Goal: Task Accomplishment & Management: Manage account settings

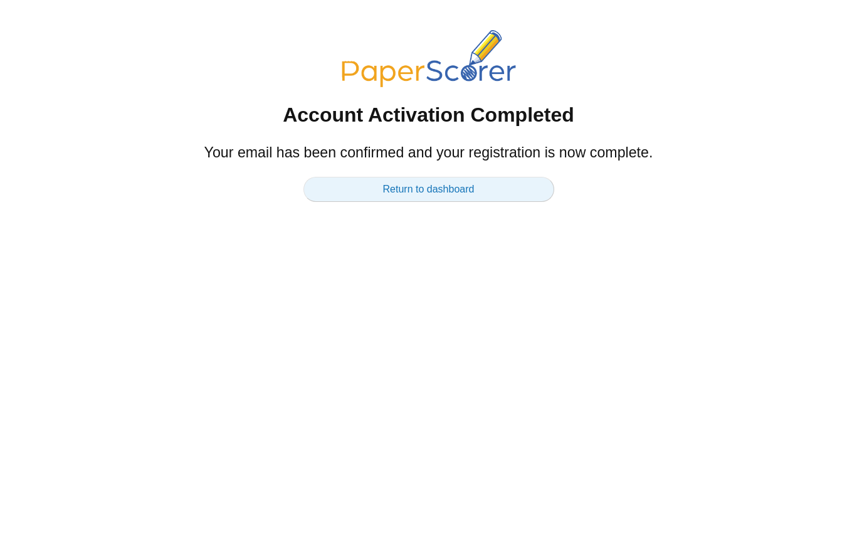
click at [404, 192] on link "Return to dashboard" at bounding box center [428, 189] width 251 height 25
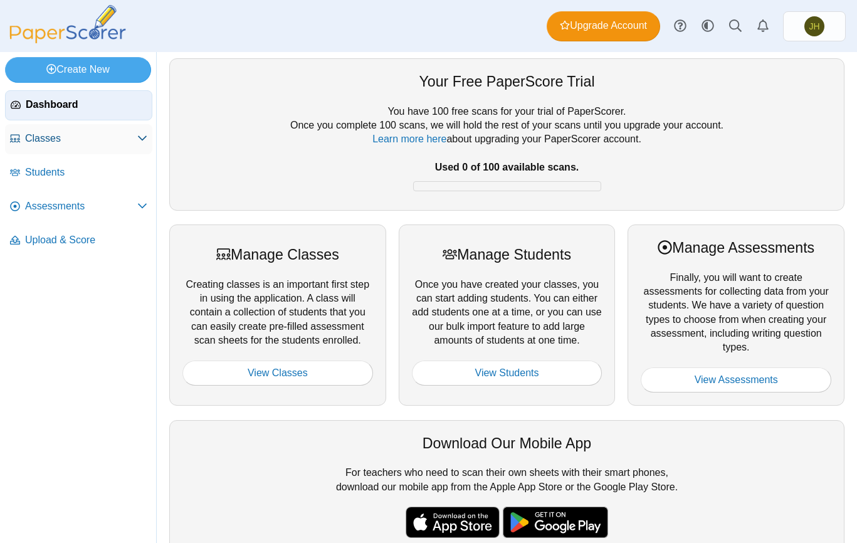
click at [49, 138] on span "Classes" at bounding box center [81, 139] width 112 height 14
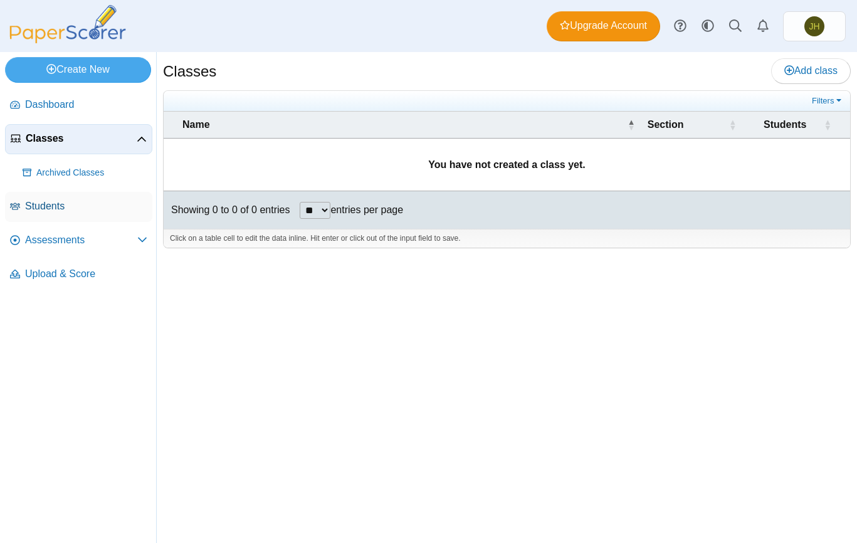
click at [48, 210] on span "Students" at bounding box center [86, 206] width 122 height 14
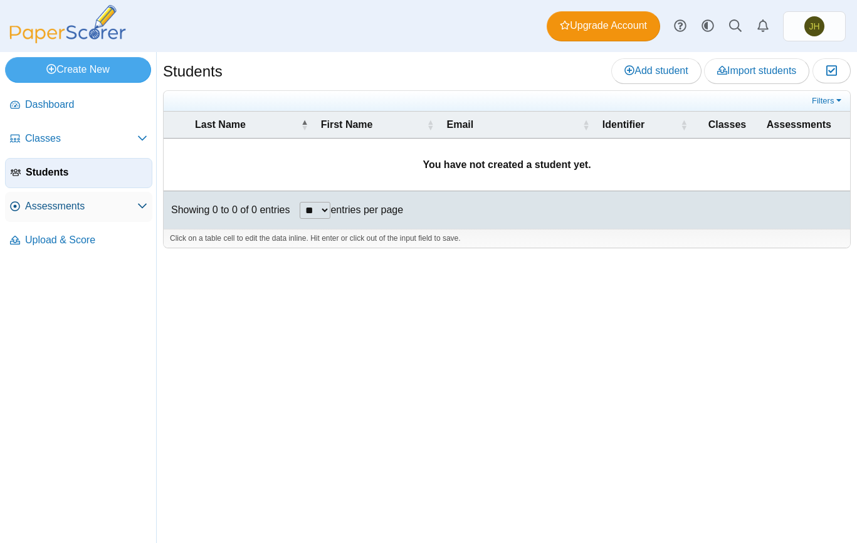
click at [44, 207] on span "Assessments" at bounding box center [81, 206] width 112 height 14
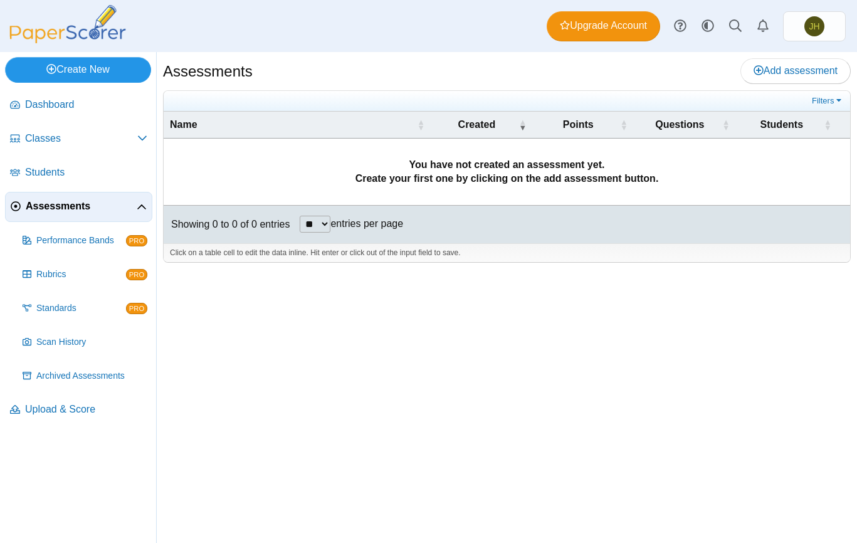
click at [75, 73] on link "Create New" at bounding box center [78, 69] width 146 height 25
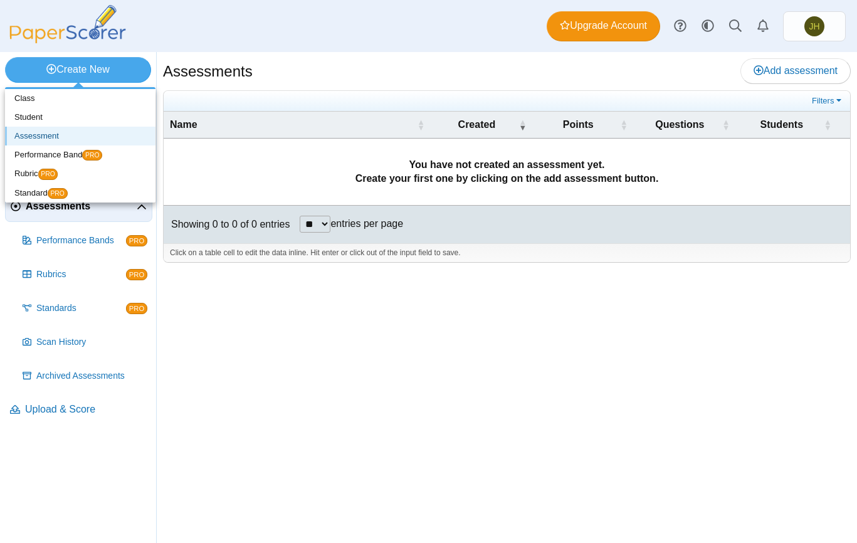
click at [51, 136] on link "Assessment" at bounding box center [80, 136] width 150 height 19
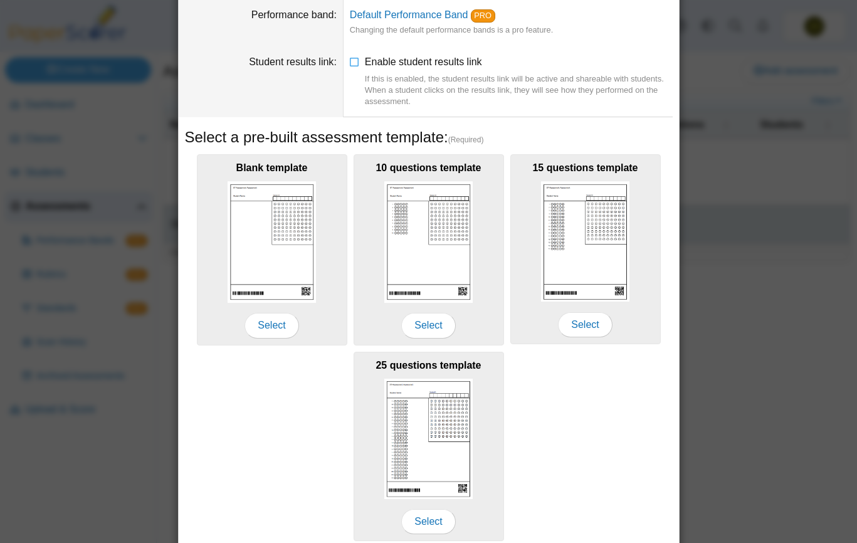
scroll to position [151, 0]
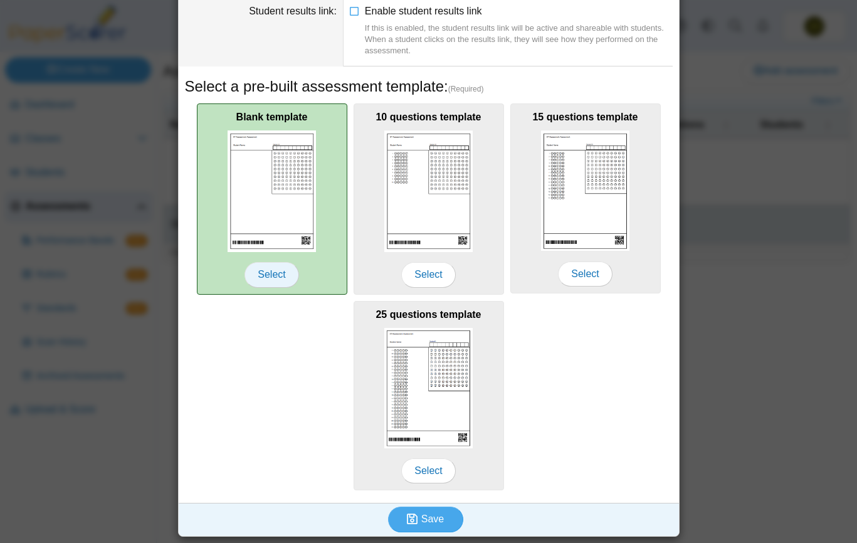
click at [258, 275] on span "Select" at bounding box center [271, 274] width 54 height 25
click at [266, 231] on img at bounding box center [271, 190] width 89 height 121
click at [278, 282] on span "Select" at bounding box center [271, 274] width 54 height 25
click at [271, 273] on span "Select" at bounding box center [271, 274] width 54 height 25
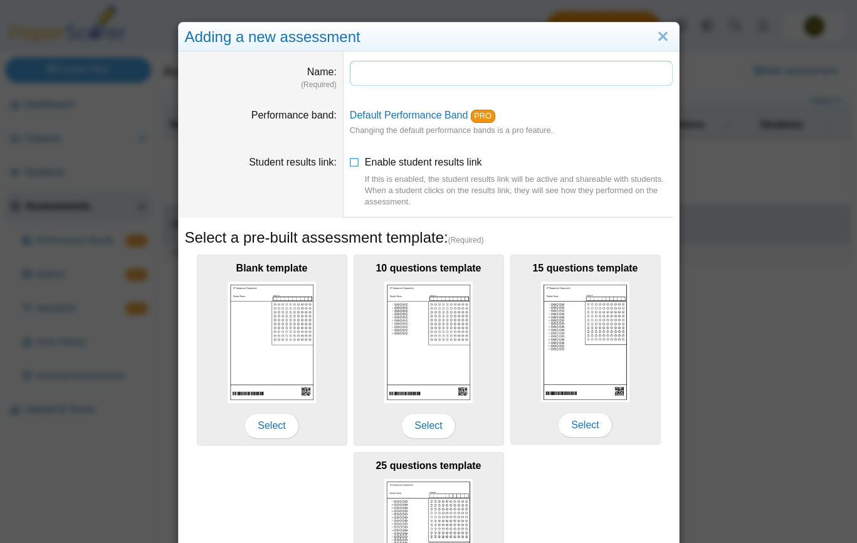
click at [382, 78] on input "Name" at bounding box center [511, 73] width 323 height 25
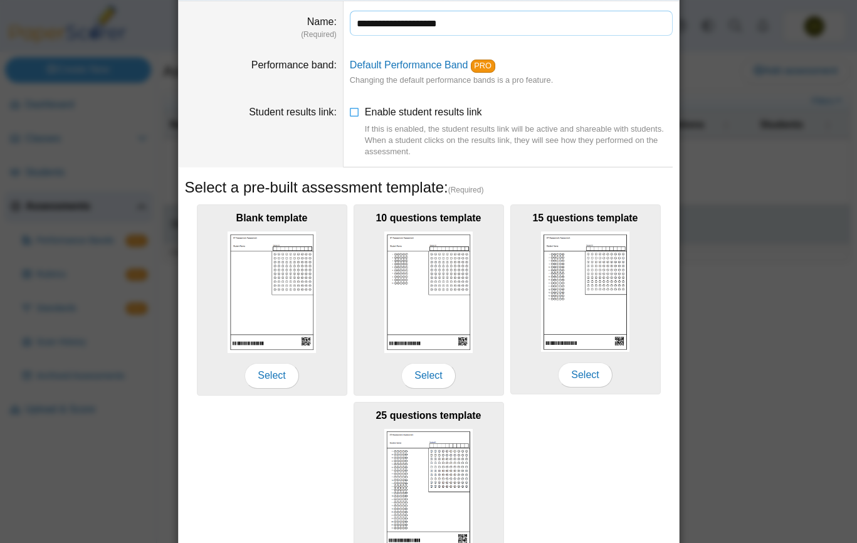
scroll to position [72, 0]
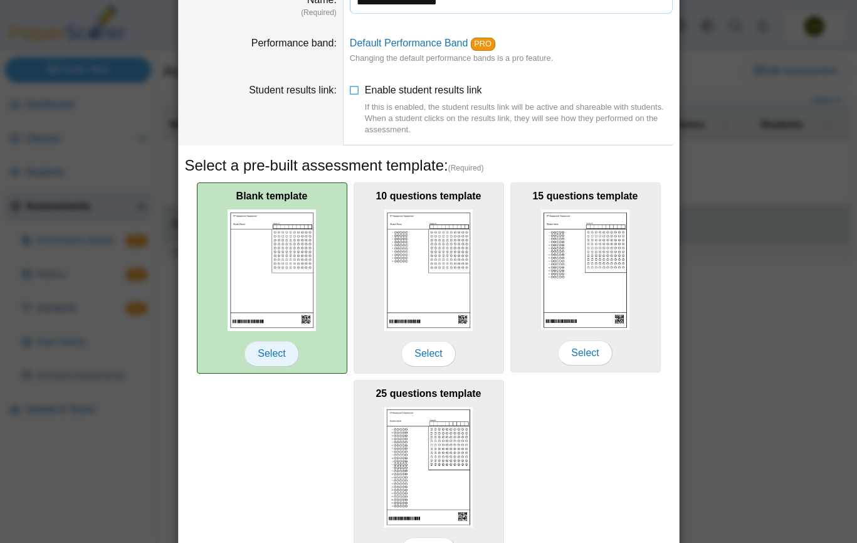
type input "**********"
click at [273, 351] on span "Select" at bounding box center [271, 353] width 54 height 25
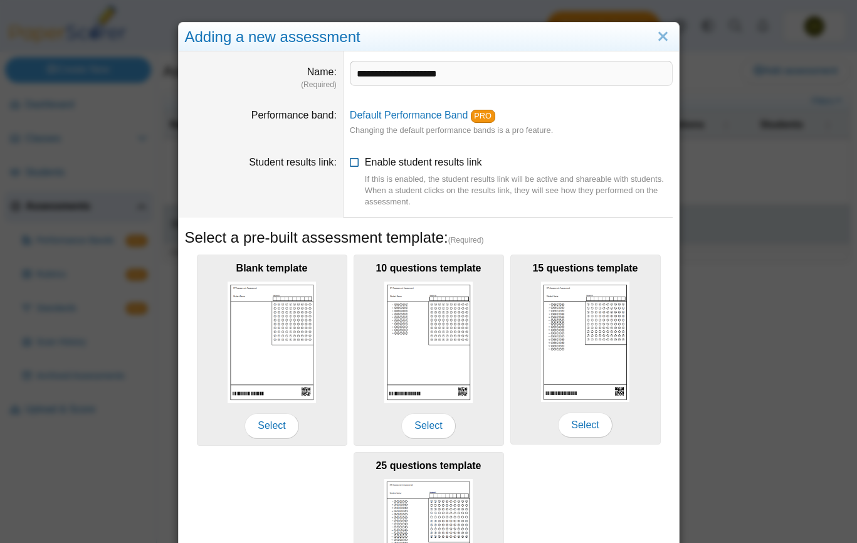
click at [354, 164] on icon at bounding box center [355, 159] width 10 height 9
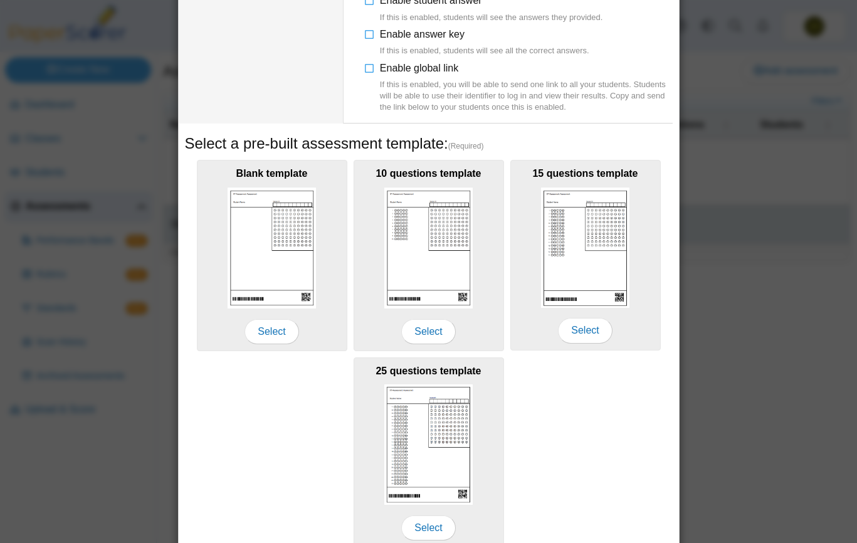
scroll to position [309, 0]
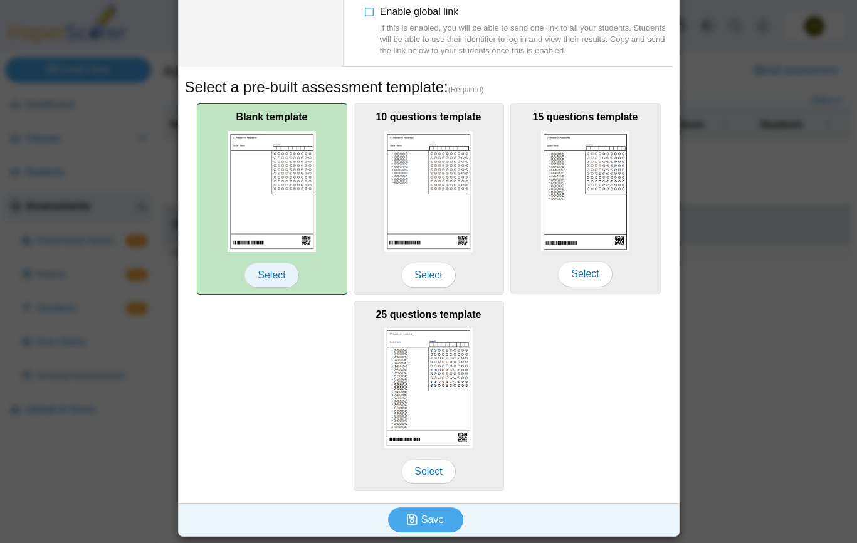
click at [271, 271] on span "Select" at bounding box center [271, 275] width 54 height 25
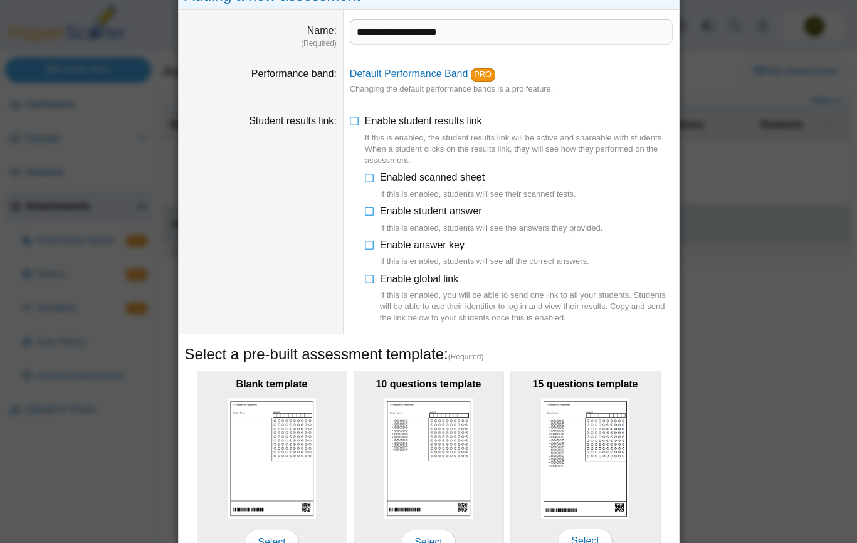
scroll to position [0, 0]
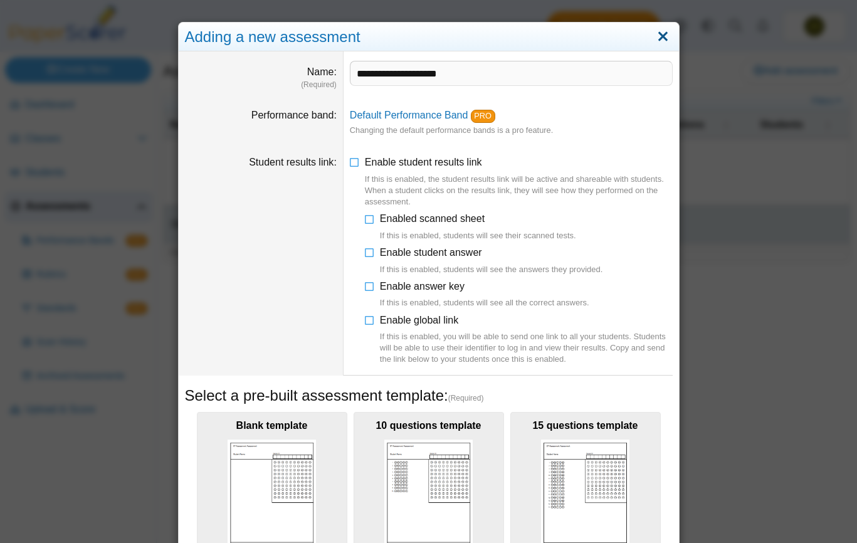
click at [663, 35] on link "Close" at bounding box center [662, 36] width 19 height 21
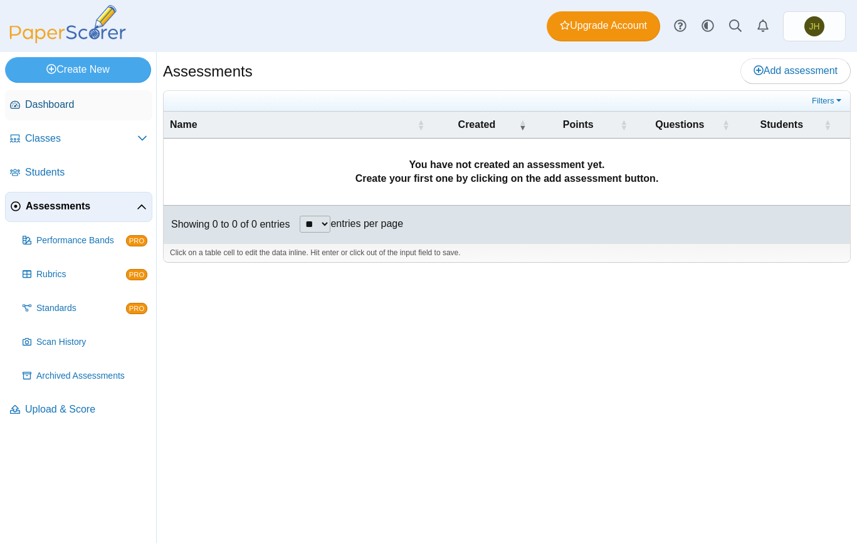
click at [60, 110] on span "Dashboard" at bounding box center [86, 105] width 122 height 14
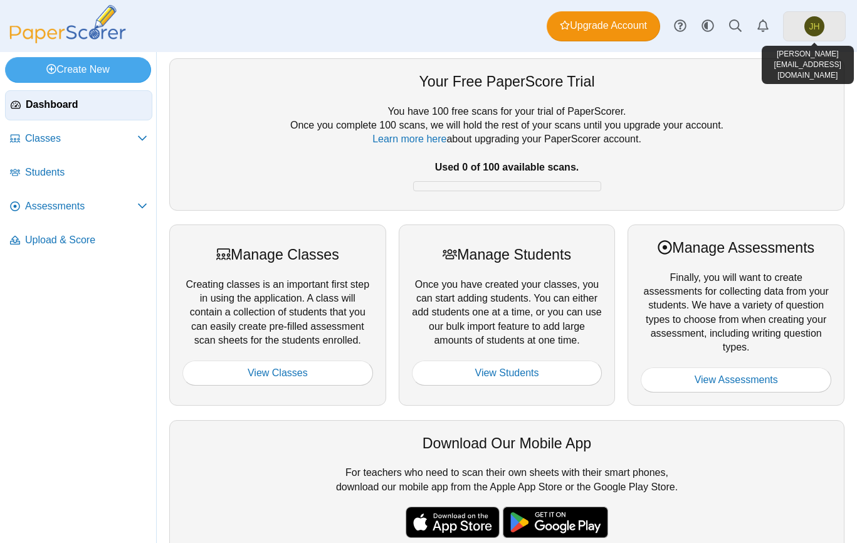
click at [802, 27] on link "JH" at bounding box center [814, 26] width 63 height 30
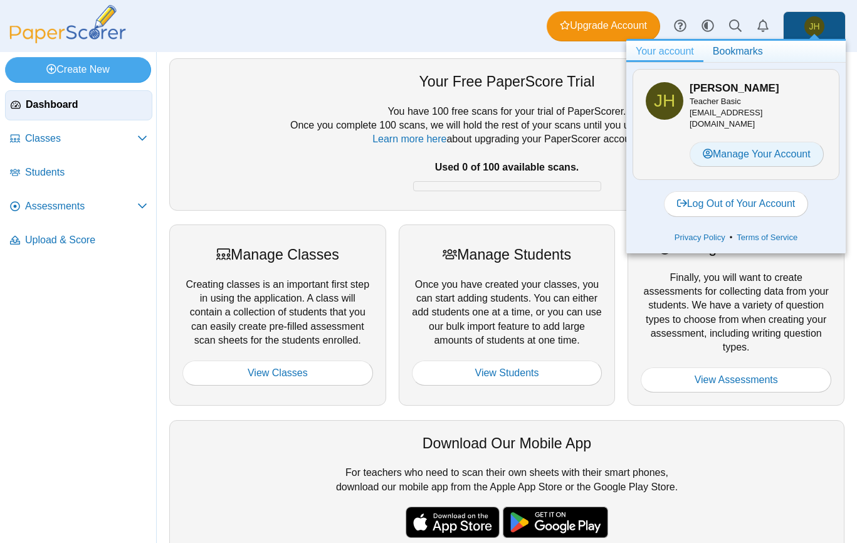
click at [766, 142] on link "Manage Your Account" at bounding box center [756, 154] width 134 height 25
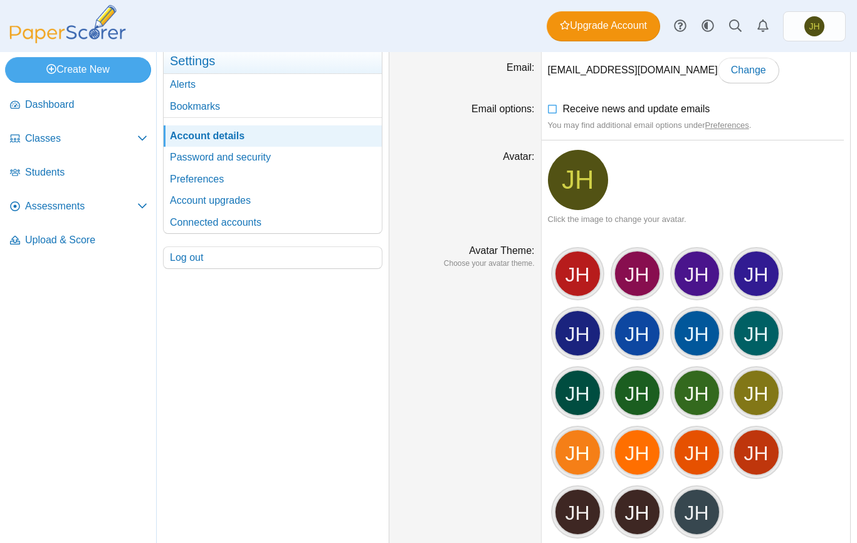
scroll to position [51, 0]
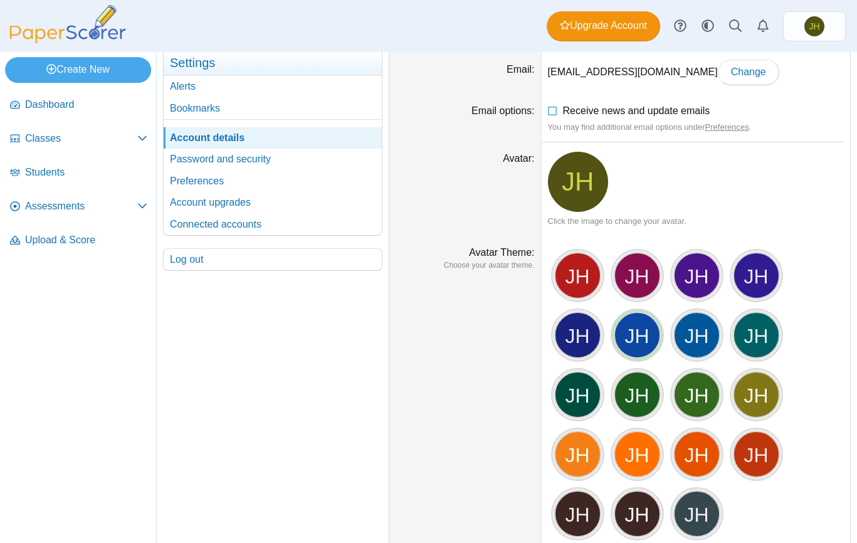
click at [631, 338] on div "JH" at bounding box center [636, 334] width 47 height 47
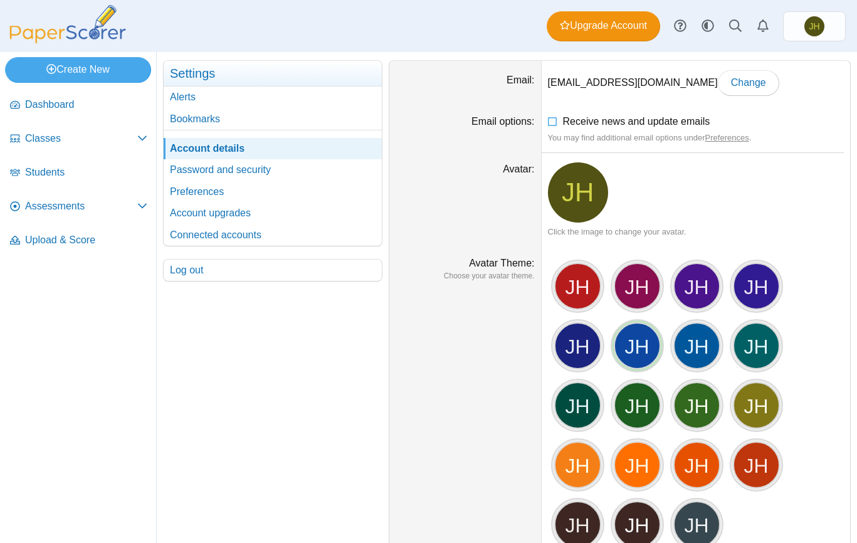
scroll to position [0, 0]
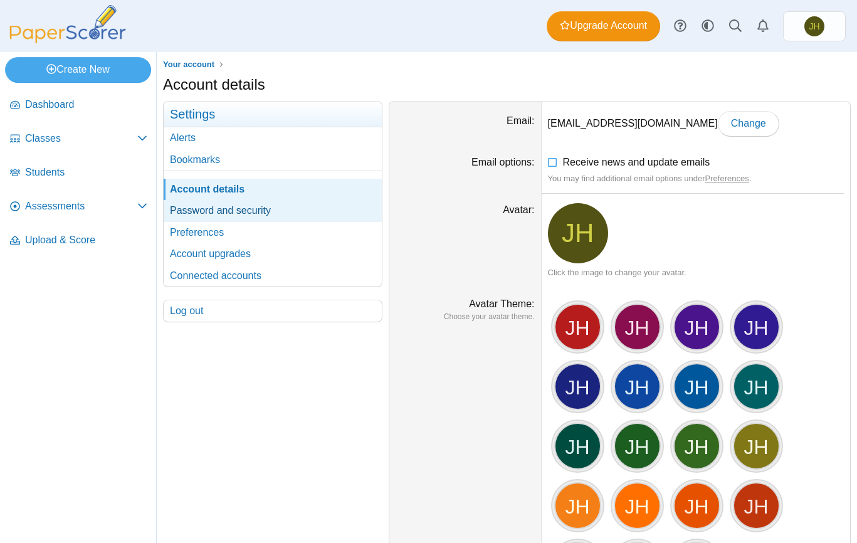
click at [220, 212] on link "Password and security" at bounding box center [273, 210] width 218 height 21
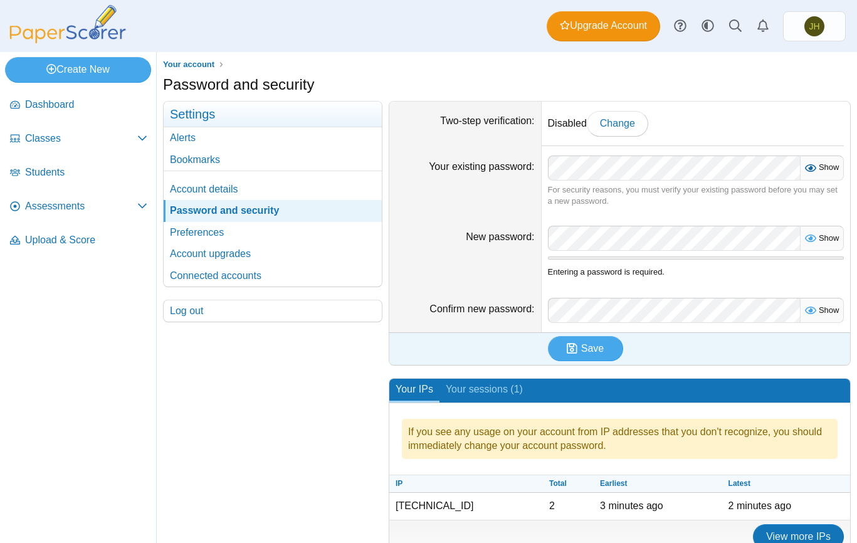
click at [808, 169] on icon at bounding box center [809, 166] width 10 height 9
click at [827, 240] on span "Show" at bounding box center [826, 237] width 24 height 9
click at [815, 315] on label "Show" at bounding box center [821, 310] width 35 height 14
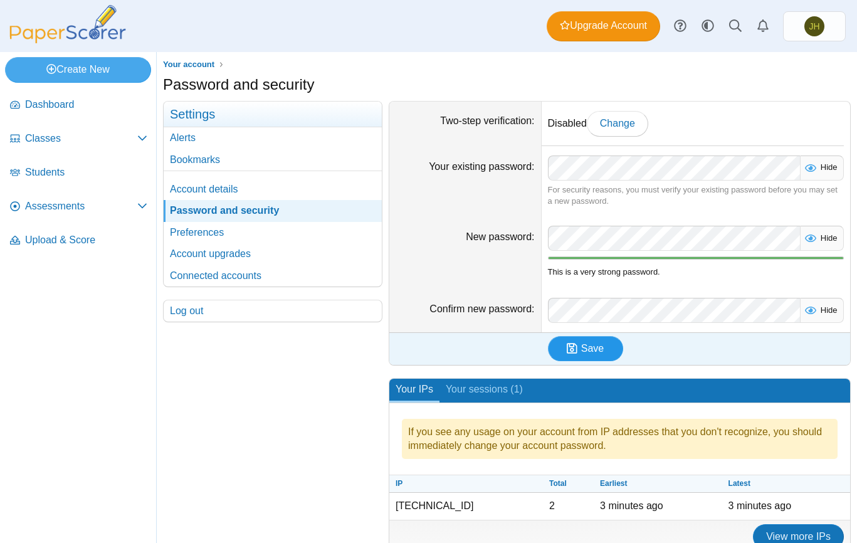
click at [586, 345] on span "Save" at bounding box center [592, 348] width 23 height 11
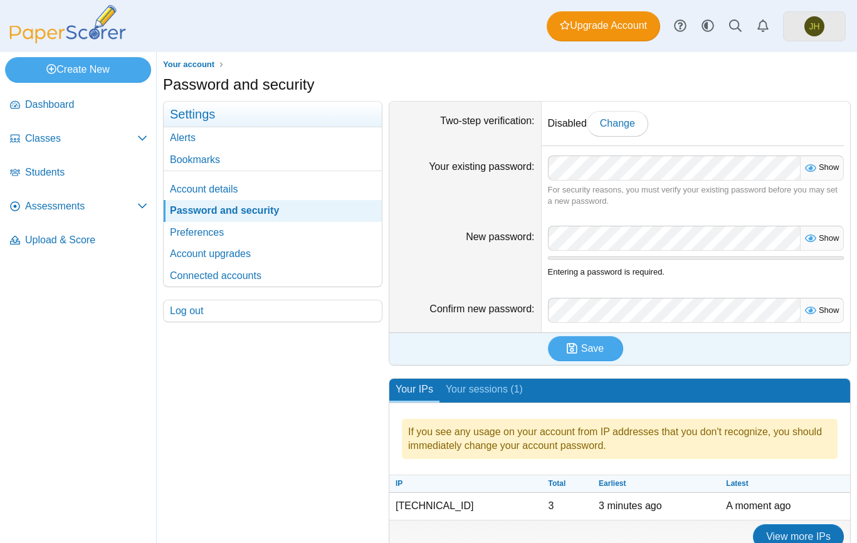
click at [796, 36] on link "JH" at bounding box center [814, 26] width 63 height 30
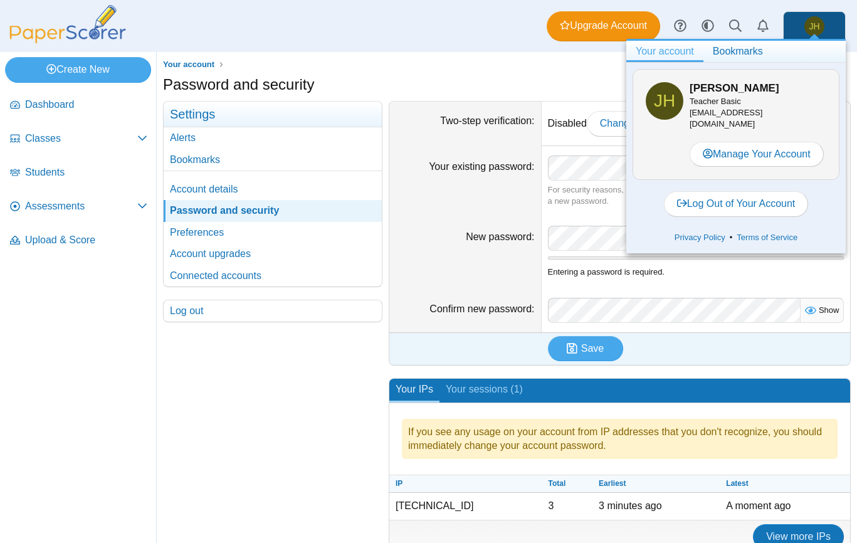
click at [637, 228] on div "Privacy Policy • Terms of Service" at bounding box center [735, 237] width 207 height 19
click at [518, 105] on dt "Two-step verification" at bounding box center [465, 124] width 152 height 44
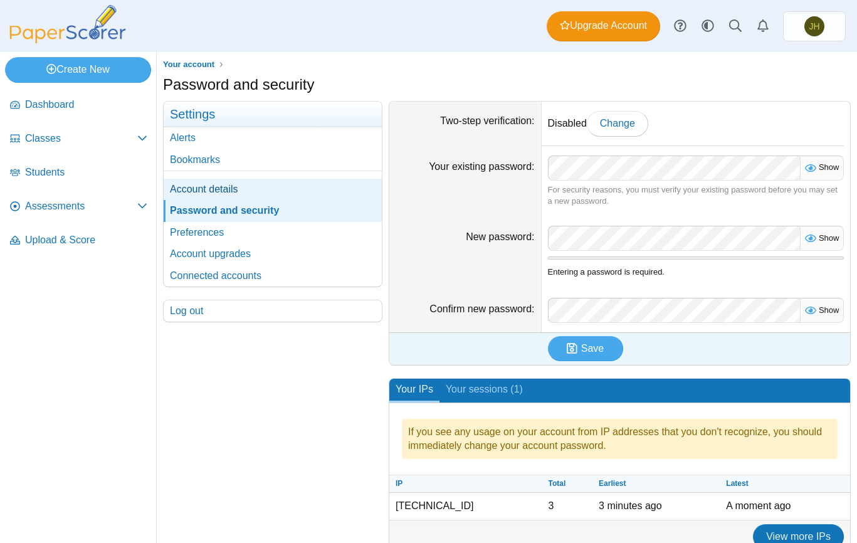
click at [190, 189] on link "Account details" at bounding box center [273, 189] width 218 height 21
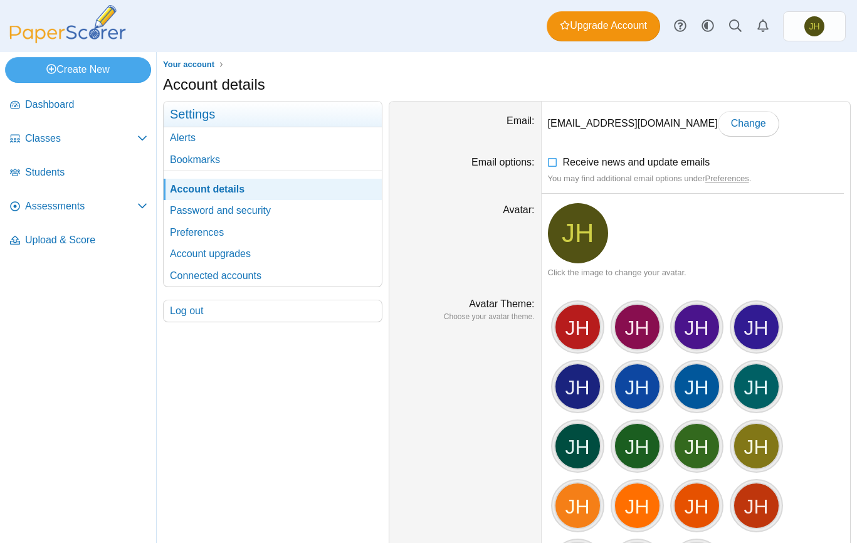
click at [565, 235] on span "JH" at bounding box center [577, 233] width 32 height 26
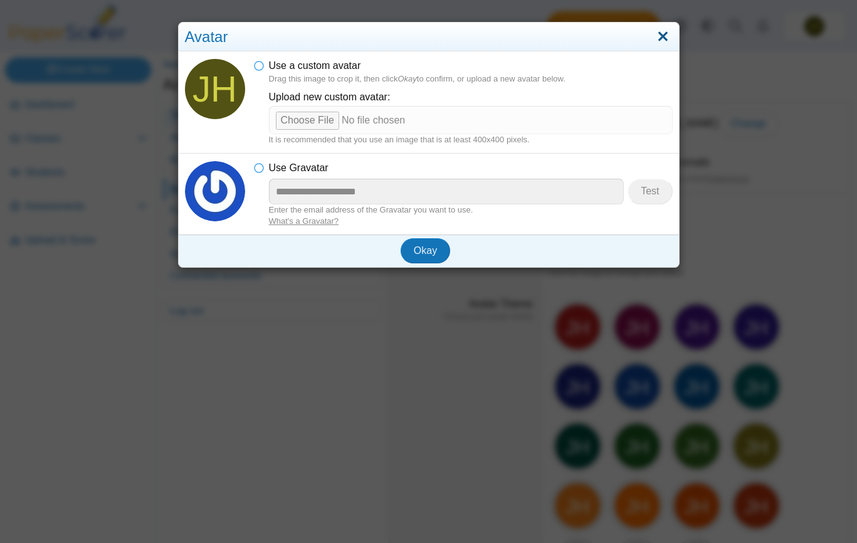
click at [663, 34] on link "Close" at bounding box center [662, 36] width 19 height 21
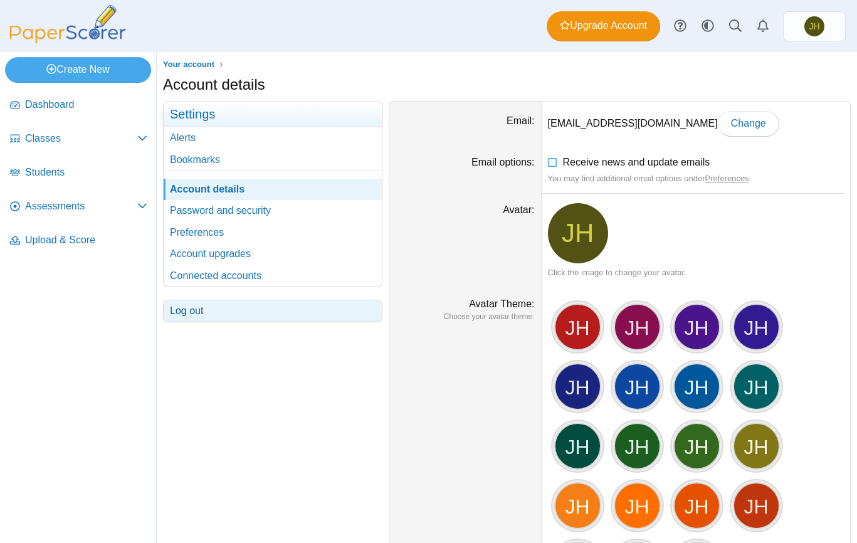
click at [189, 309] on link "Log out" at bounding box center [273, 310] width 218 height 21
click at [40, 100] on span "Dashboard" at bounding box center [86, 105] width 122 height 14
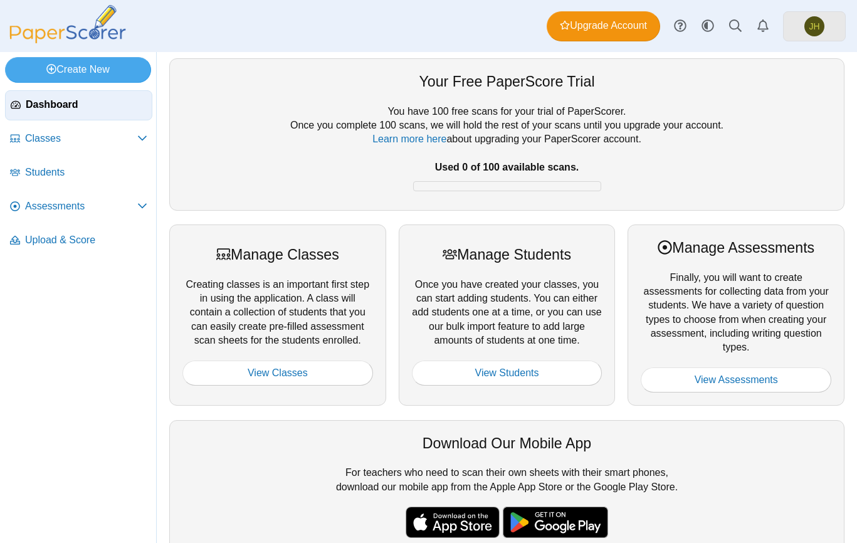
click at [800, 23] on link "JH" at bounding box center [814, 26] width 63 height 30
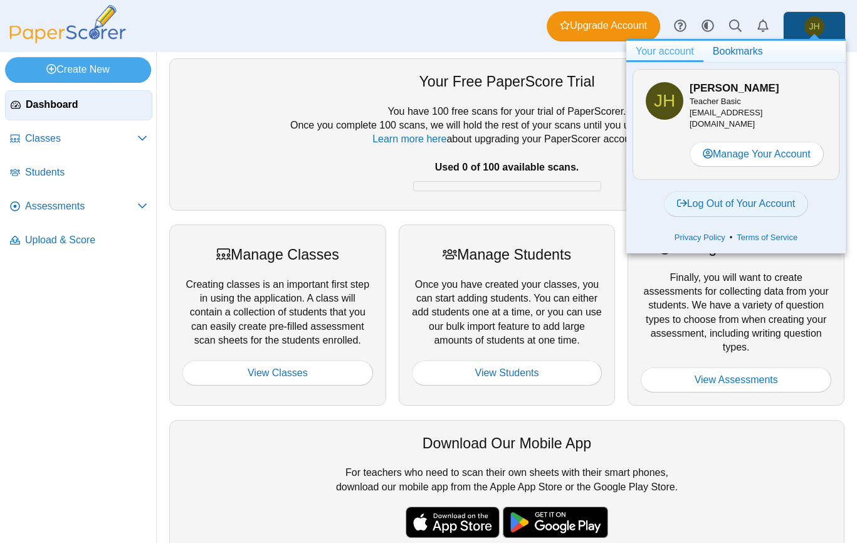
click at [739, 191] on link "Log Out of Your Account" at bounding box center [736, 203] width 145 height 25
